Goal: Task Accomplishment & Management: Use online tool/utility

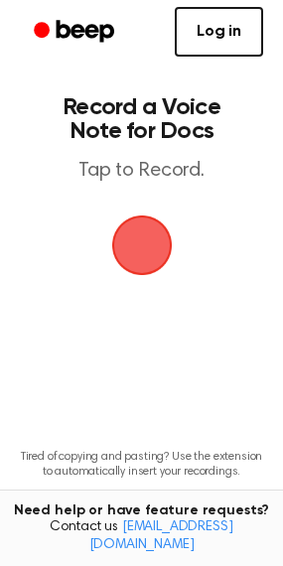
click at [145, 234] on span "button" at bounding box center [141, 245] width 111 height 111
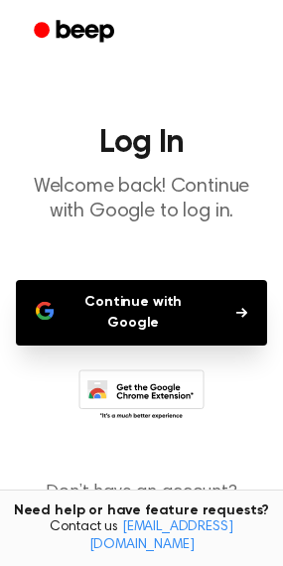
click at [175, 309] on button "Continue with Google" at bounding box center [141, 313] width 251 height 66
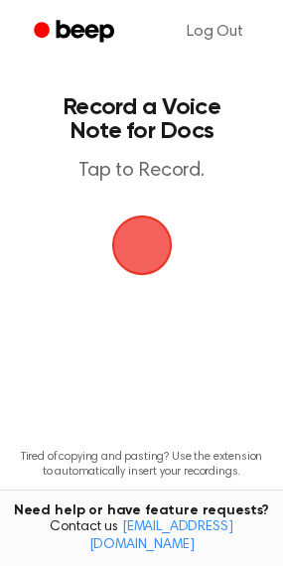
click at [132, 246] on span "button" at bounding box center [141, 246] width 92 height 92
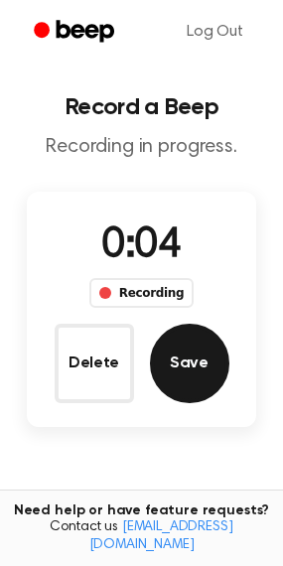
click at [175, 386] on button "Save" at bounding box center [189, 363] width 79 height 79
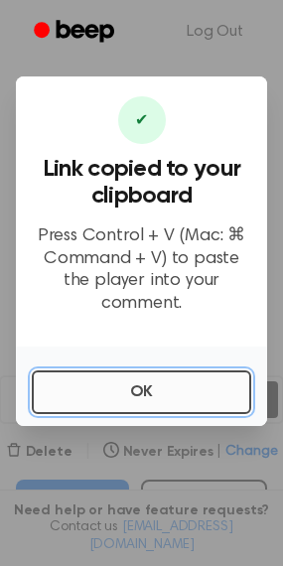
click at [147, 382] on button "OK" at bounding box center [141, 392] width 219 height 44
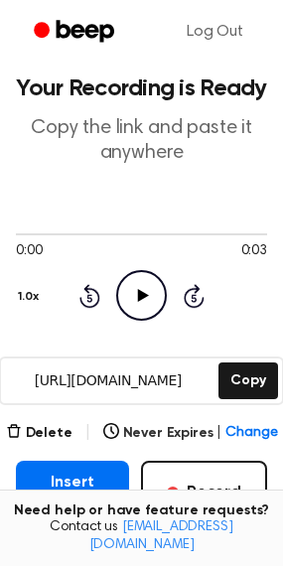
scroll to position [146, 0]
